Goal: Information Seeking & Learning: Learn about a topic

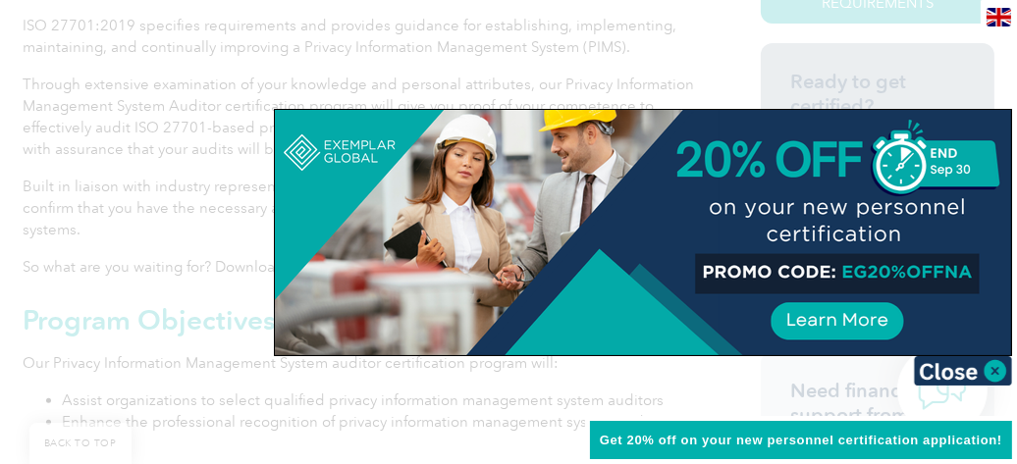
scroll to position [687, 0]
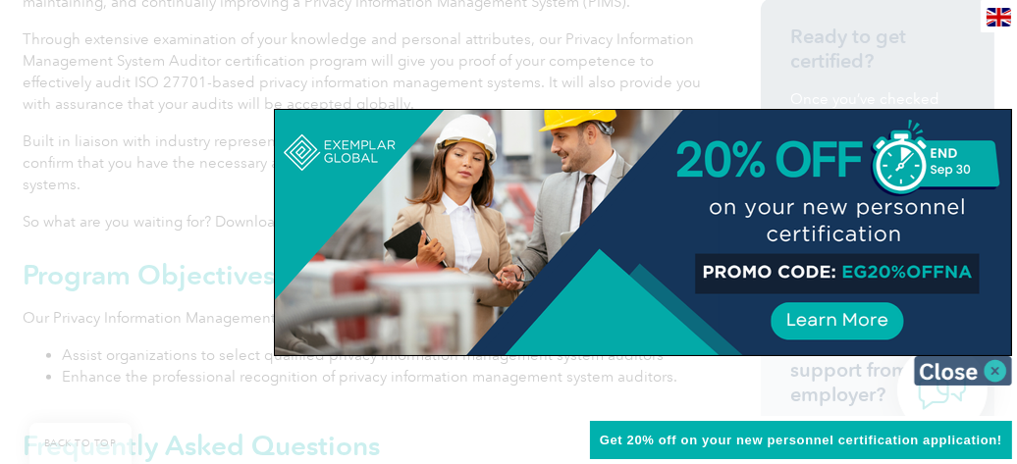
click at [994, 370] on img at bounding box center [963, 370] width 98 height 29
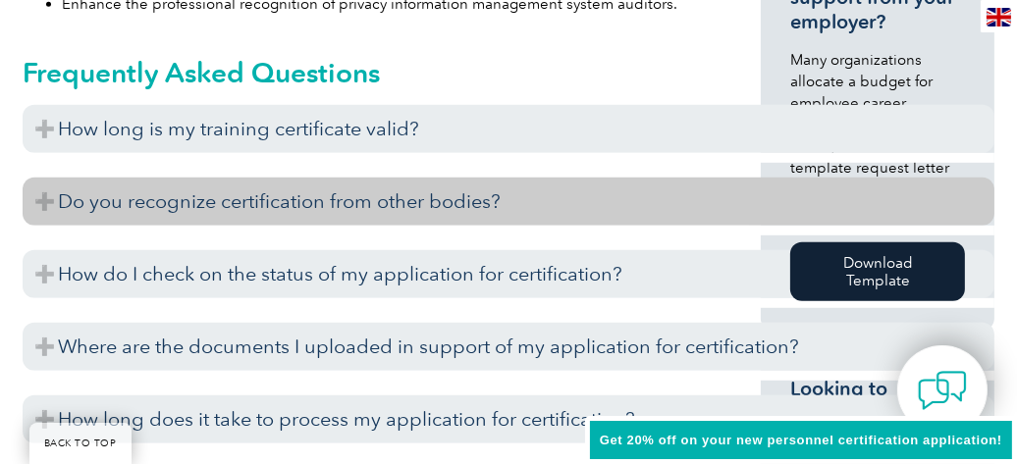
scroll to position [1080, 0]
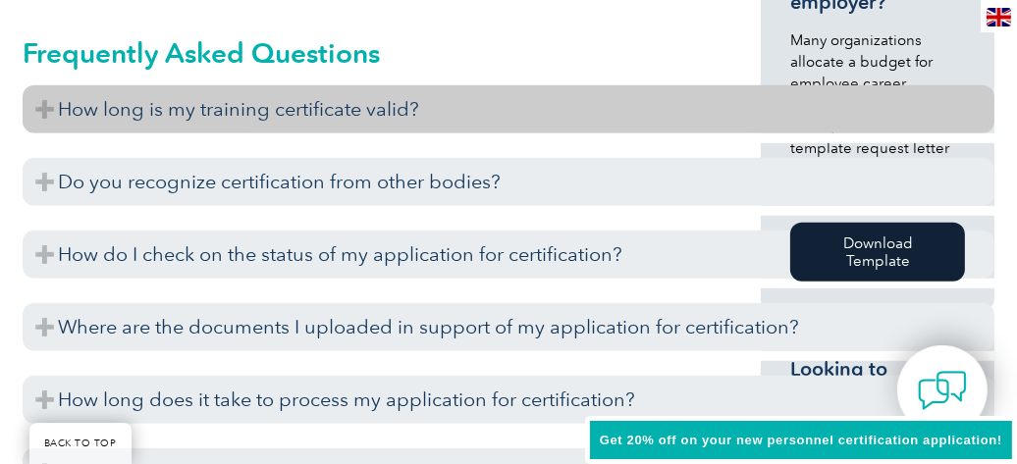
click at [45, 85] on h3 "How long is my training certificate valid?" at bounding box center [509, 109] width 972 height 48
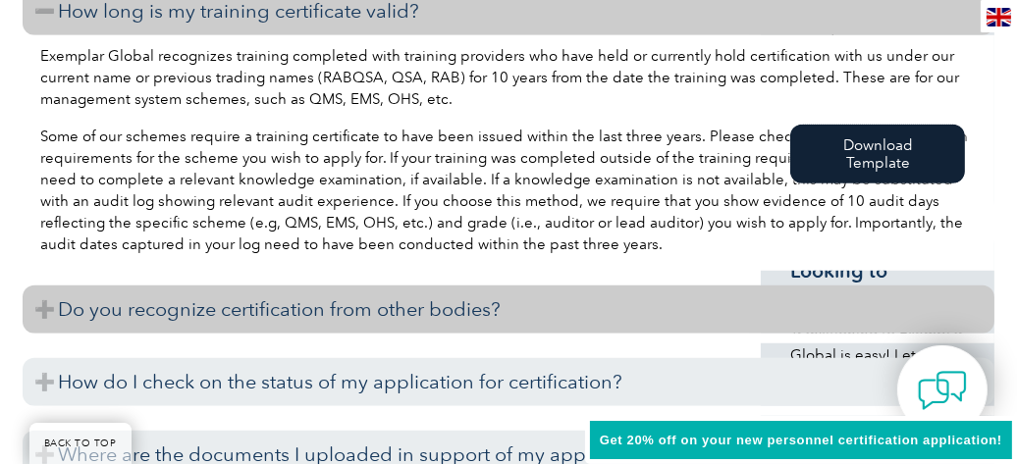
scroll to position [1276, 0]
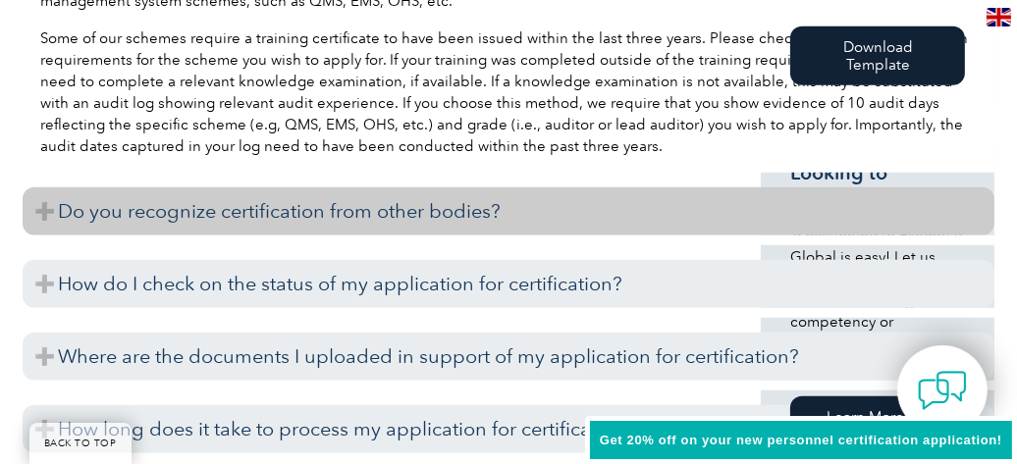
click at [48, 187] on h3 "Do you recognize certification from other bodies?" at bounding box center [509, 211] width 972 height 48
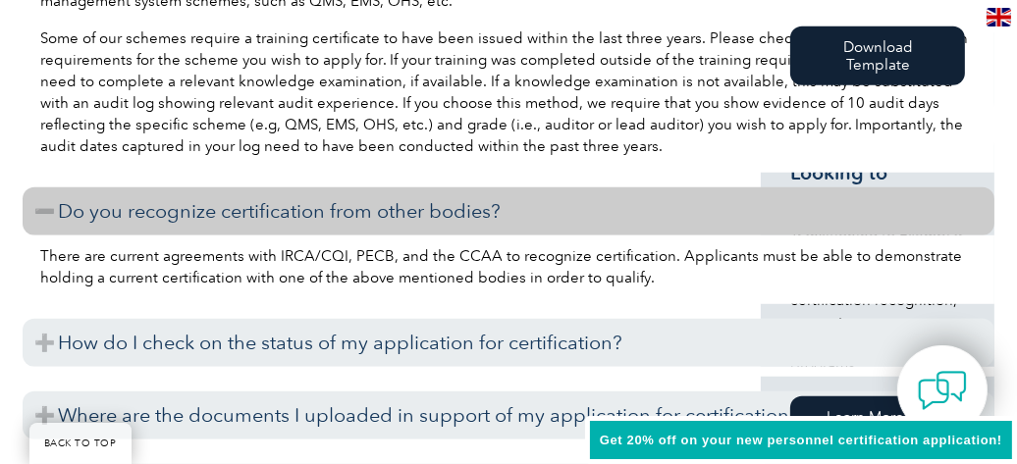
click at [45, 187] on h3 "Do you recognize certification from other bodies?" at bounding box center [509, 211] width 972 height 48
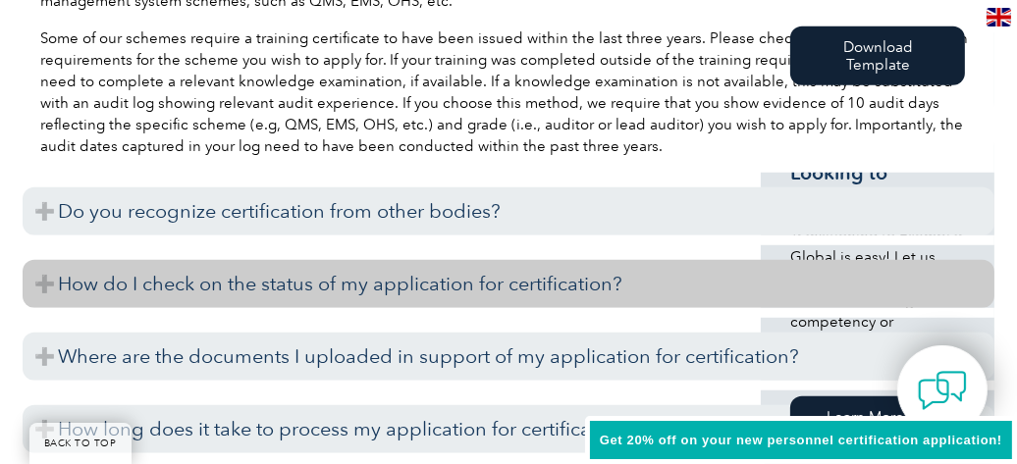
click at [41, 260] on h3 "How do I check on the status of my application for certification?" at bounding box center [509, 284] width 972 height 48
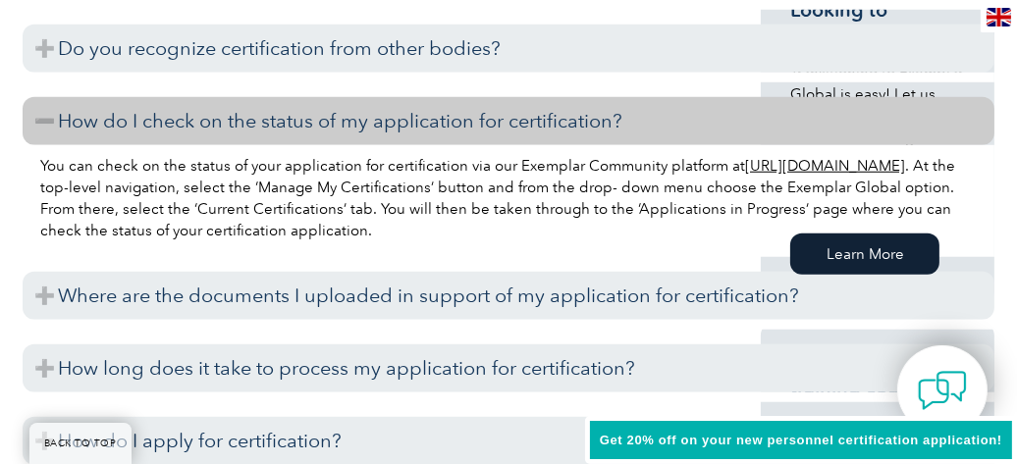
scroll to position [1472, 0]
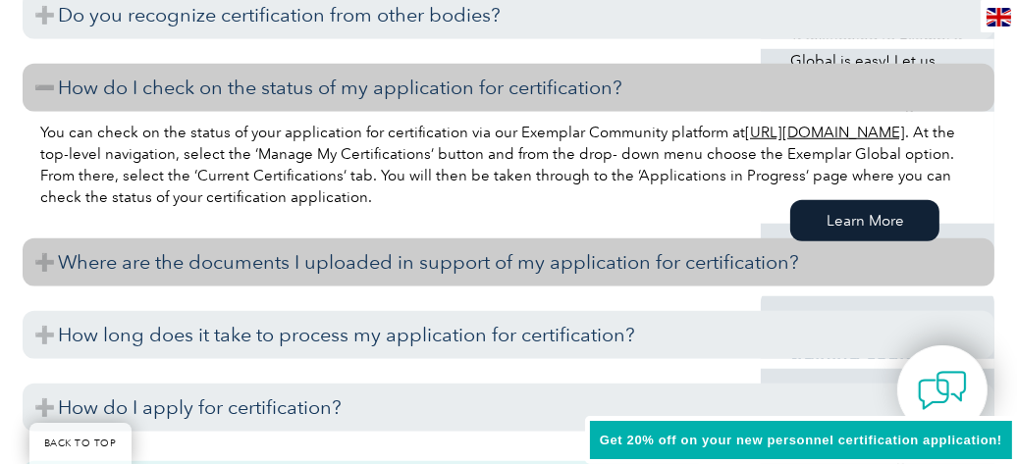
click at [49, 239] on h3 "Where are the documents I uploaded in support of my application for certificati…" at bounding box center [509, 263] width 972 height 48
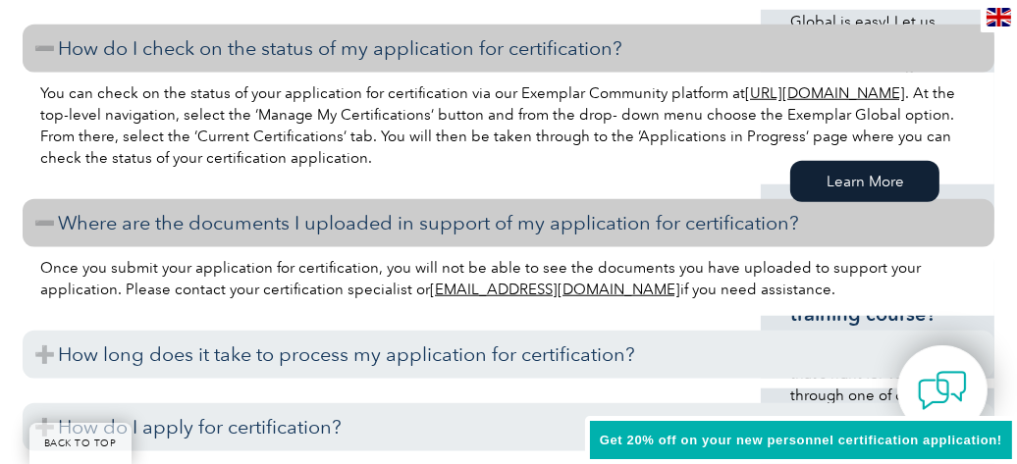
scroll to position [1571, 0]
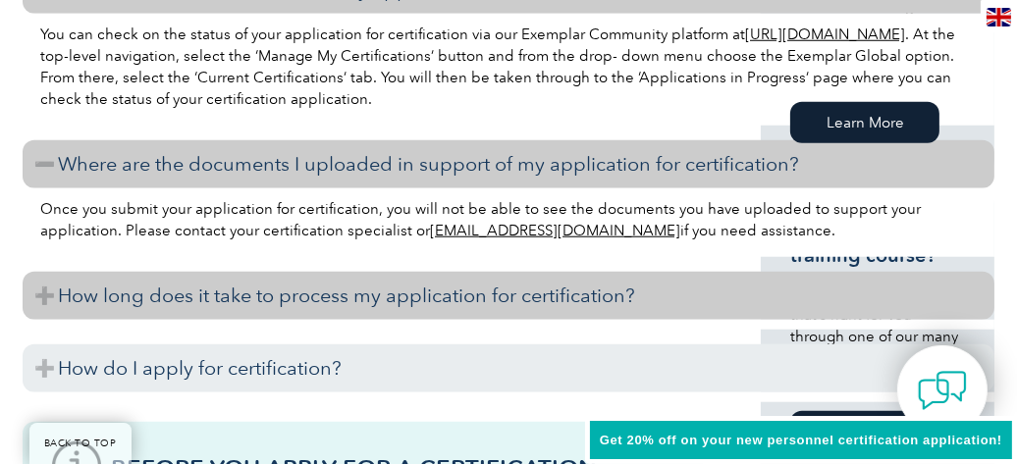
click at [42, 272] on h3 "How long does it take to process my application for certification?" at bounding box center [509, 296] width 972 height 48
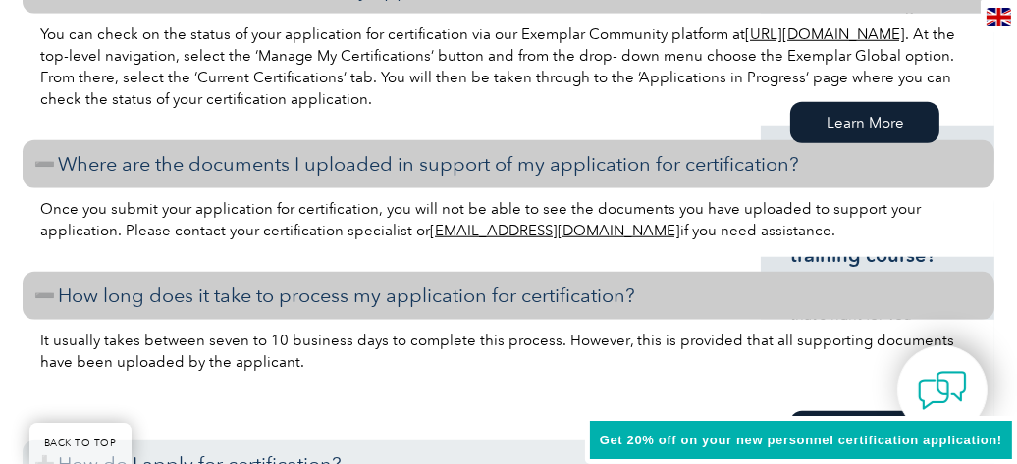
click at [42, 272] on h3 "How long does it take to process my application for certification?" at bounding box center [509, 296] width 972 height 48
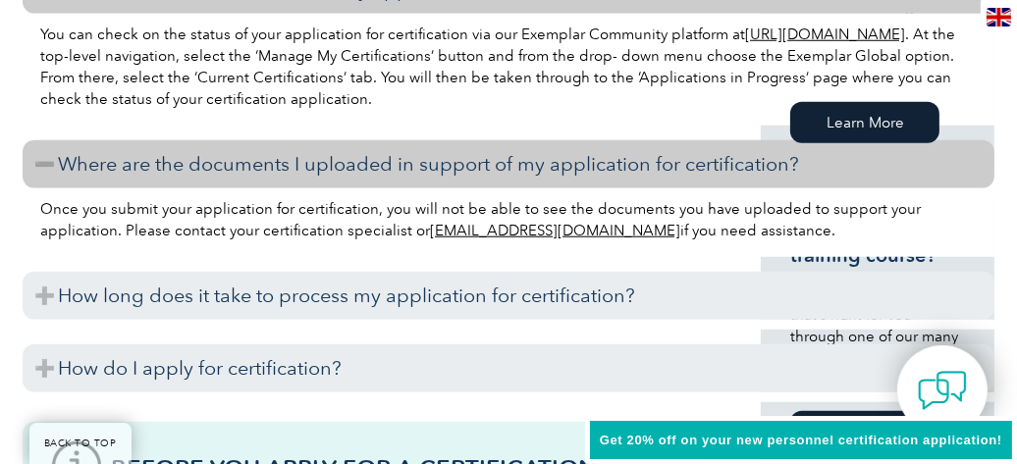
click at [45, 147] on h3 "Where are the documents I uploaded in support of my application for certificati…" at bounding box center [509, 164] width 972 height 48
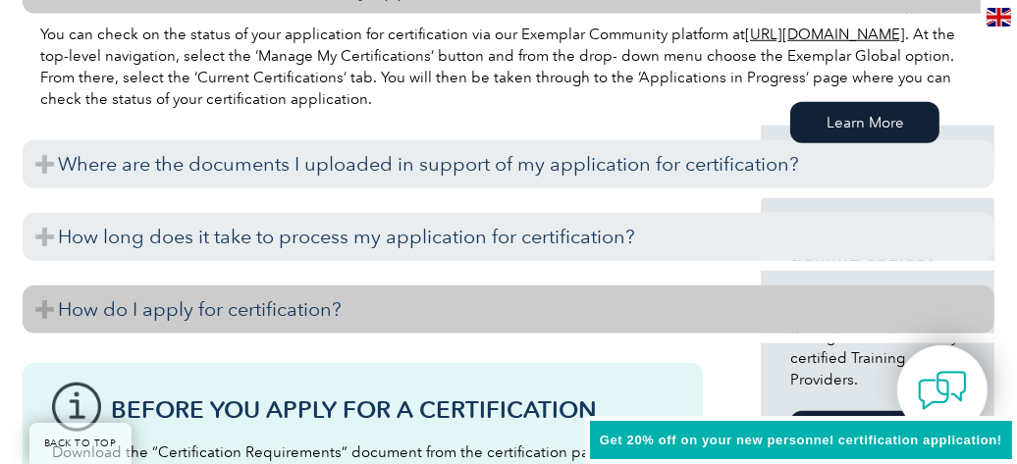
click at [49, 286] on h3 "How do I apply for certification?" at bounding box center [509, 310] width 972 height 48
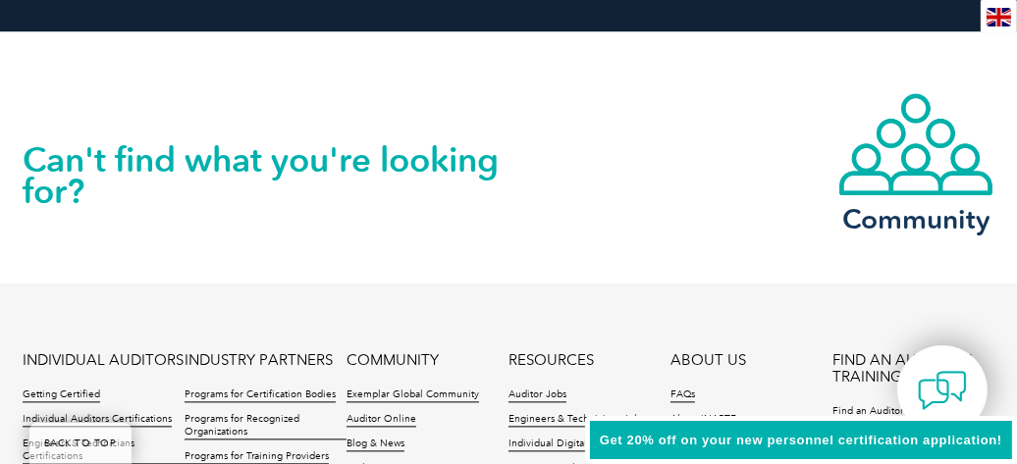
scroll to position [3926, 0]
